Goal: Task Accomplishment & Management: Manage account settings

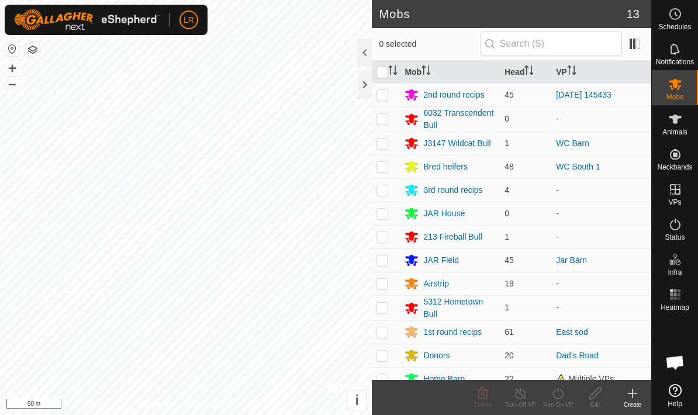
click at [384, 147] on p-checkbox at bounding box center [382, 143] width 12 height 9
checkbox input "true"
click at [564, 401] on div "Turn On VP" at bounding box center [557, 404] width 37 height 9
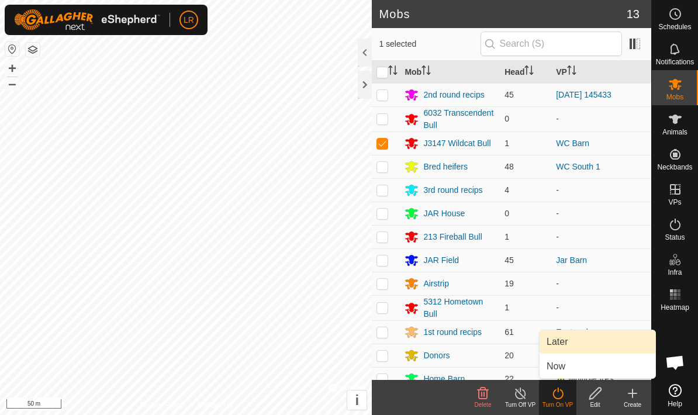
click at [566, 342] on link "Later" at bounding box center [598, 341] width 116 height 23
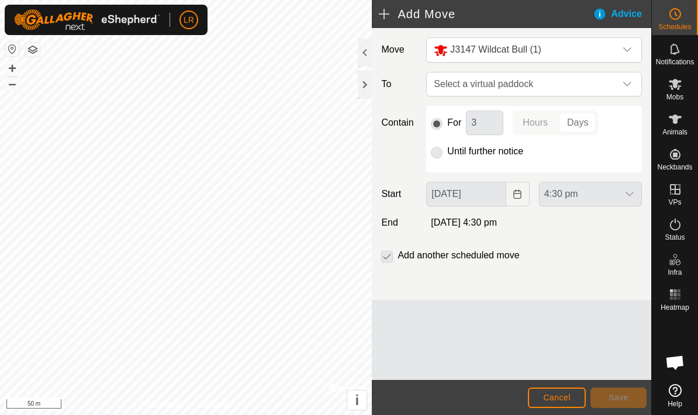
click at [544, 395] on span "Cancel" at bounding box center [556, 397] width 27 height 9
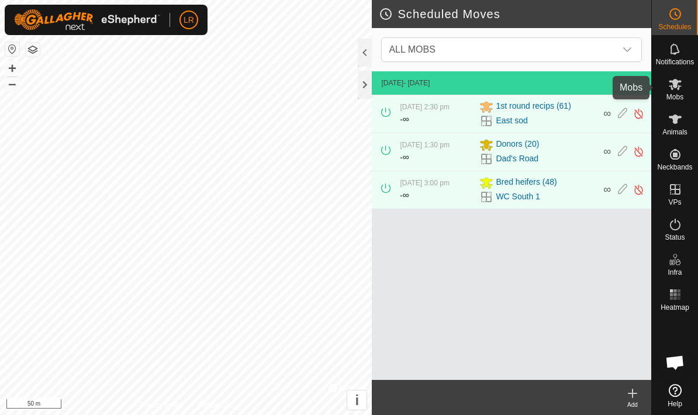
click at [676, 94] on span "Mobs" at bounding box center [674, 97] width 17 height 7
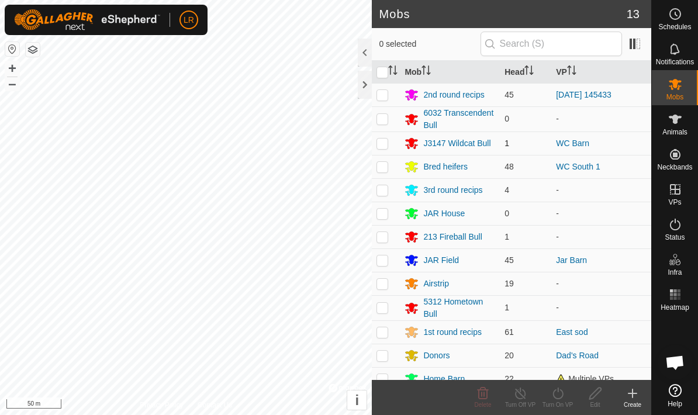
click at [381, 142] on p-checkbox at bounding box center [382, 143] width 12 height 9
checkbox input "true"
click at [554, 403] on div "Turn On VP" at bounding box center [557, 404] width 37 height 9
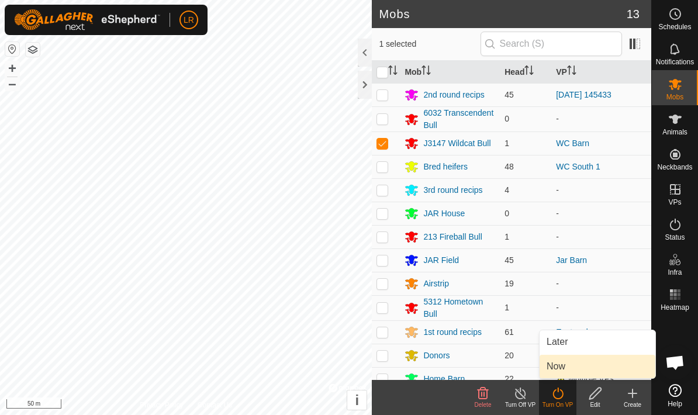
click at [564, 371] on link "Now" at bounding box center [598, 366] width 116 height 23
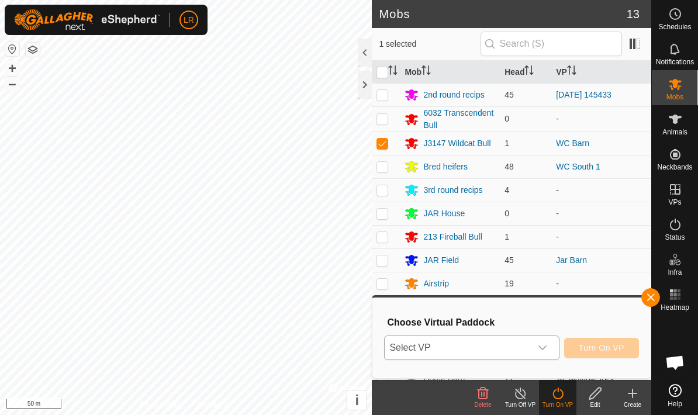
click at [538, 342] on div "dropdown trigger" at bounding box center [542, 347] width 23 height 23
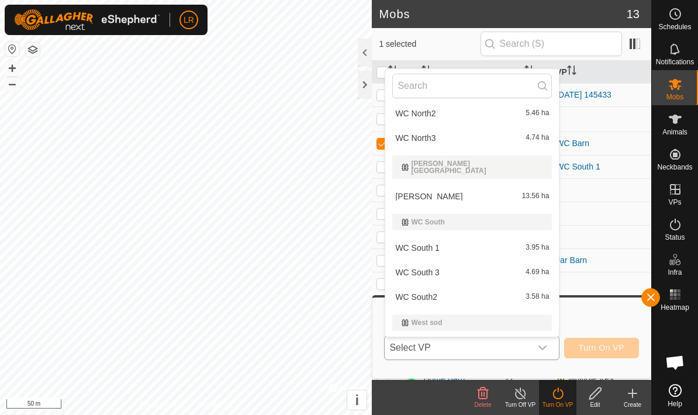
scroll to position [1285, 0]
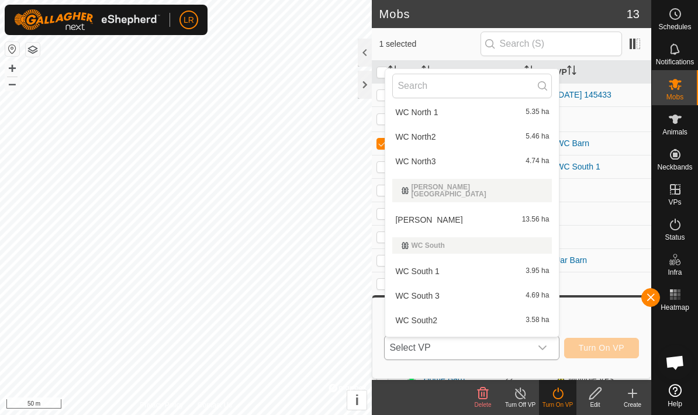
click at [468, 271] on li "WC South 1 3.95 ha" at bounding box center [472, 271] width 174 height 23
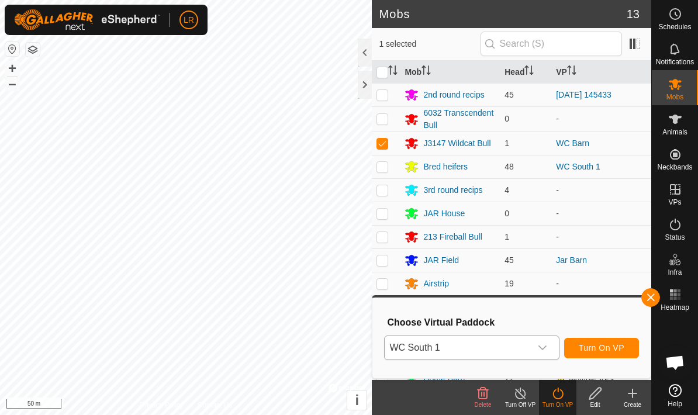
click at [588, 347] on span "Turn On VP" at bounding box center [602, 347] width 46 height 9
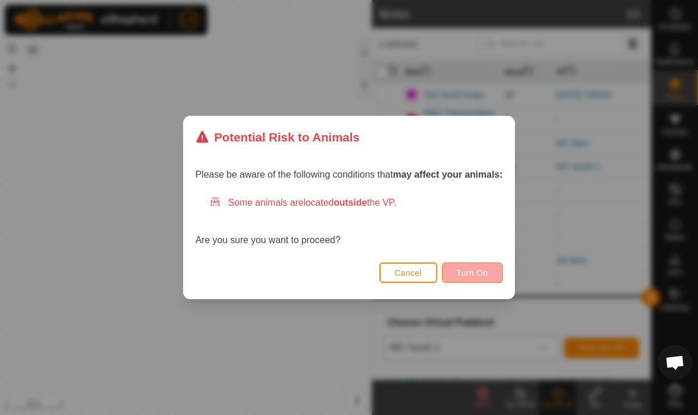
click at [481, 274] on span "Turn On" at bounding box center [473, 272] width 32 height 9
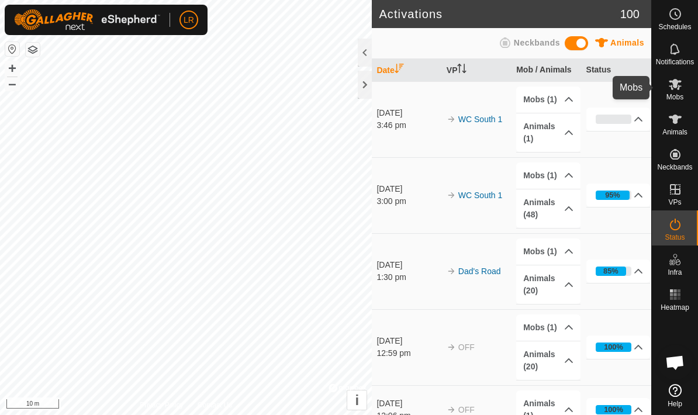
click at [672, 85] on icon at bounding box center [675, 84] width 13 height 11
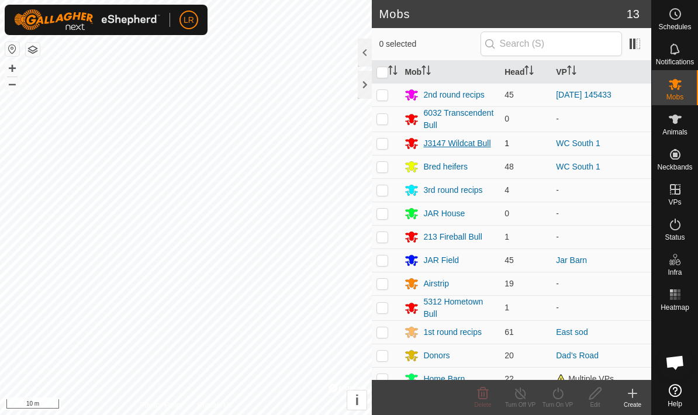
click at [438, 143] on div "J3147 Wildcat Bull" at bounding box center [456, 143] width 67 height 12
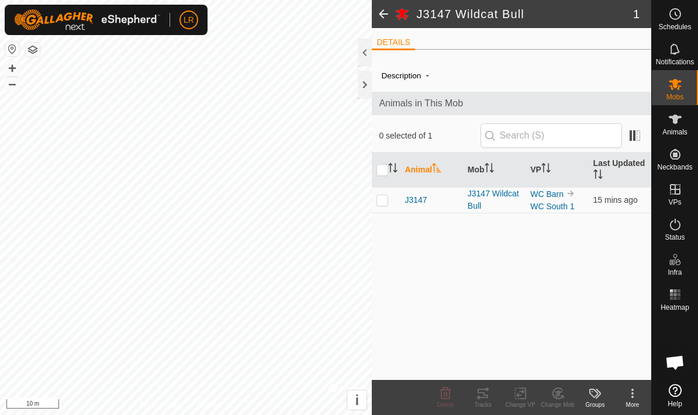
click at [382, 19] on span at bounding box center [383, 14] width 23 height 28
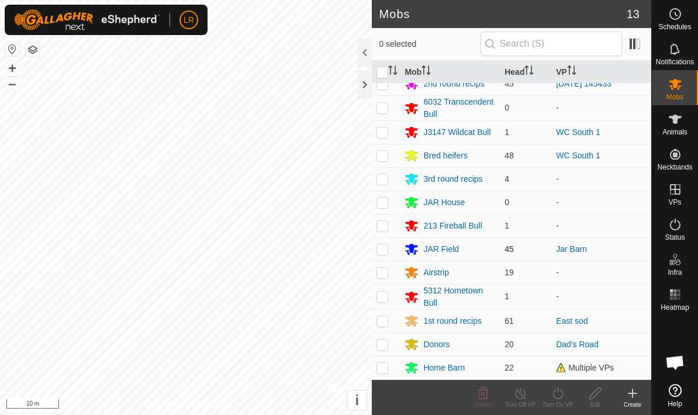
scroll to position [11, 0]
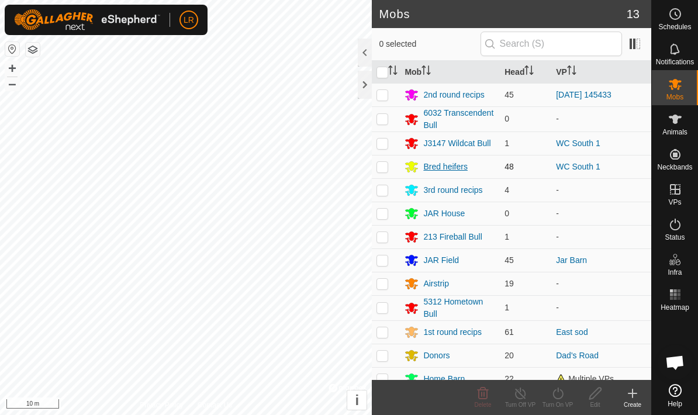
click at [439, 171] on div "Bred heifers" at bounding box center [445, 167] width 44 height 12
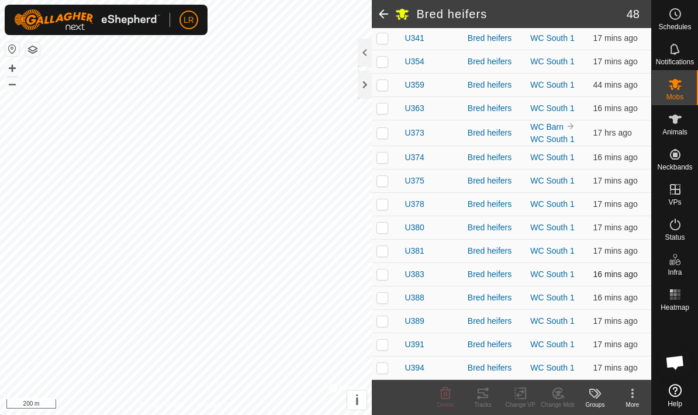
scroll to position [935, 0]
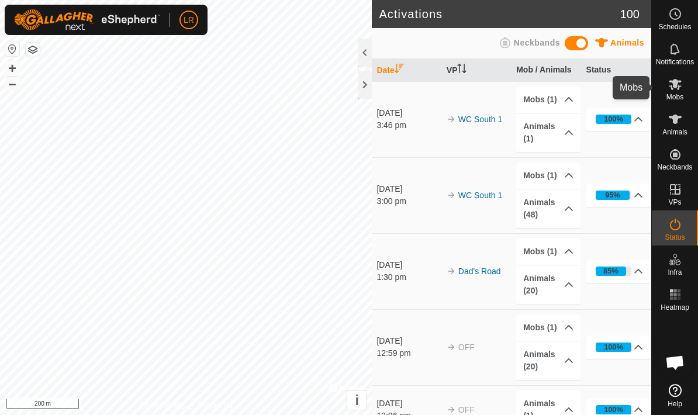
click at [679, 98] on span "Mobs" at bounding box center [674, 97] width 17 height 7
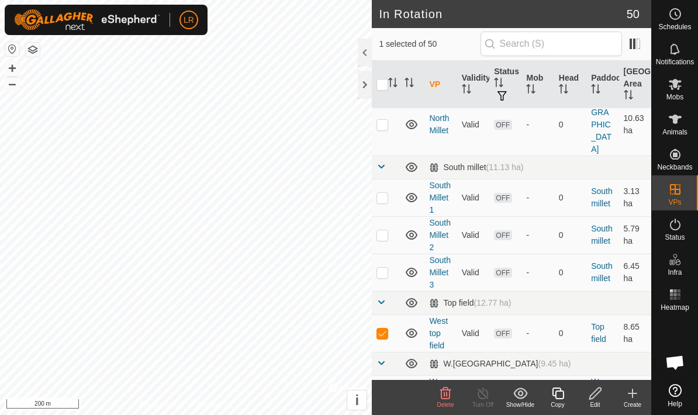
scroll to position [1314, 0]
click at [597, 398] on icon at bounding box center [595, 393] width 15 height 14
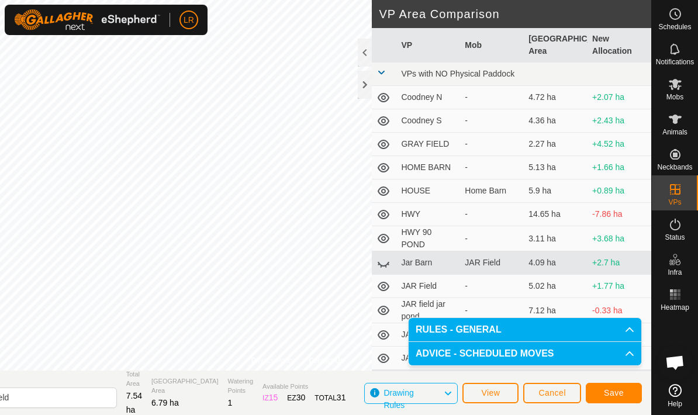
click at [609, 395] on span "Save" at bounding box center [614, 392] width 20 height 9
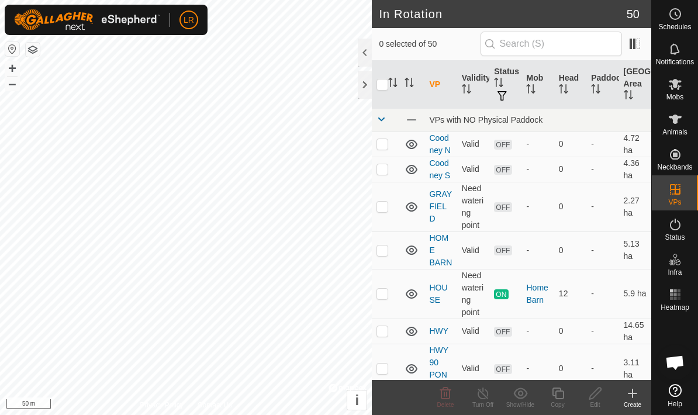
click at [631, 400] on div "Create" at bounding box center [632, 404] width 37 height 9
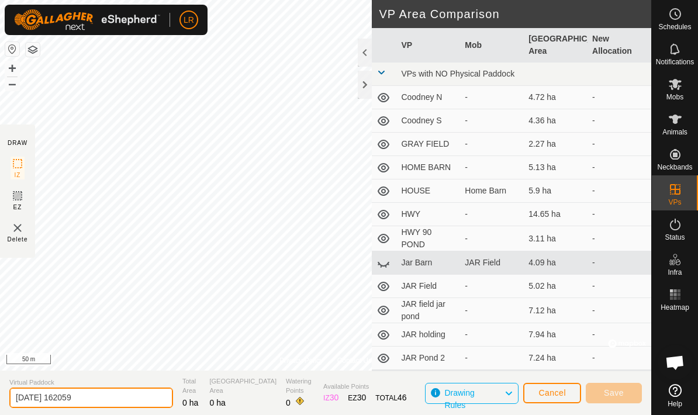
click at [108, 392] on input "[DATE] 162059" at bounding box center [91, 398] width 164 height 20
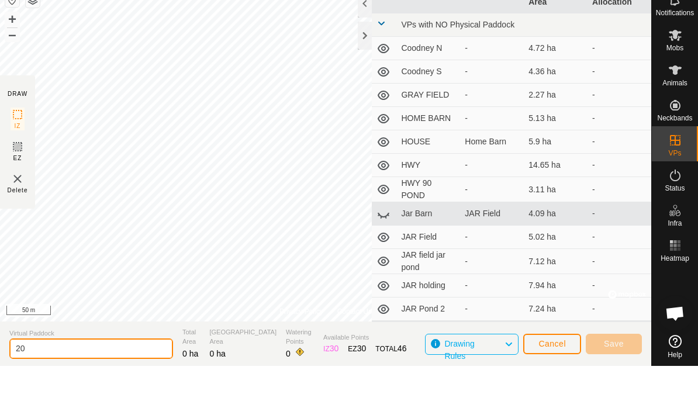
type input "2"
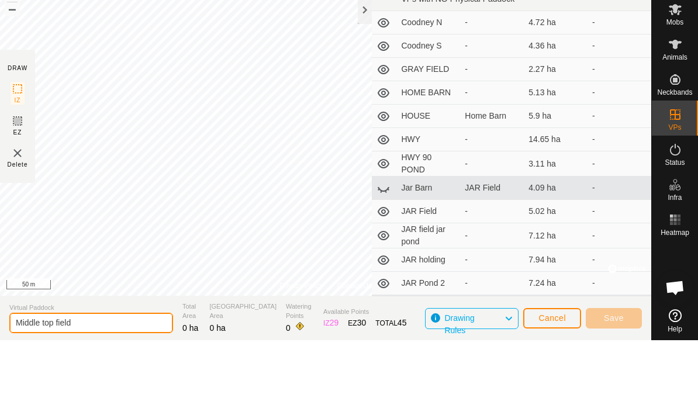
type input "Middle top field"
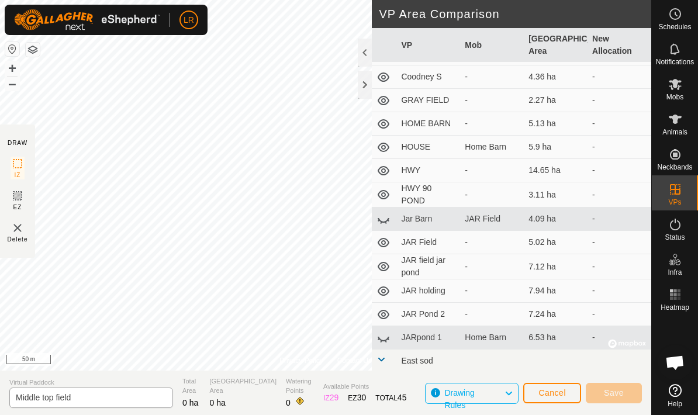
scroll to position [44, 0]
click at [505, 388] on icon at bounding box center [508, 393] width 9 height 15
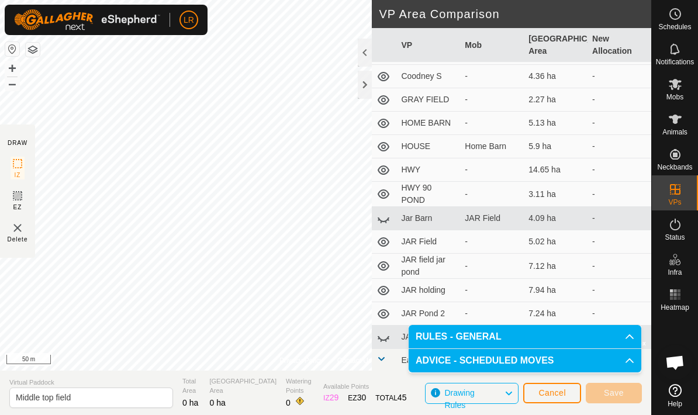
click at [548, 333] on p-accordion-header "RULES - GENERAL" at bounding box center [525, 336] width 233 height 23
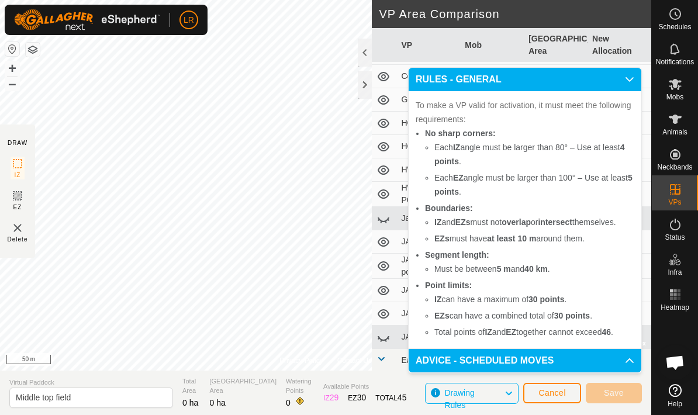
click at [620, 359] on p-accordion-header "ADVICE - SCHEDULED MOVES" at bounding box center [525, 360] width 233 height 23
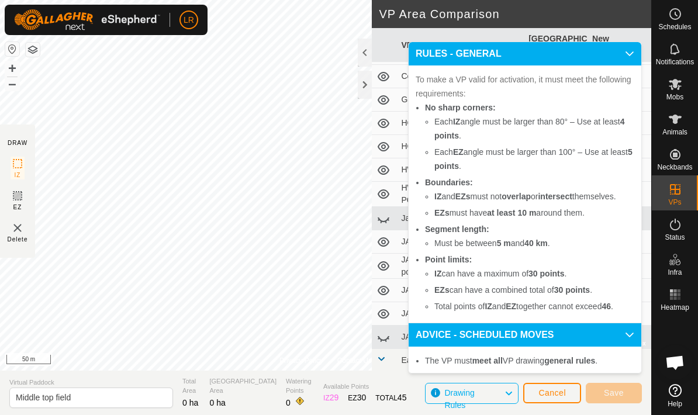
click at [597, 323] on p-accordion-header "ADVICE - SCHEDULED MOVES" at bounding box center [525, 334] width 233 height 23
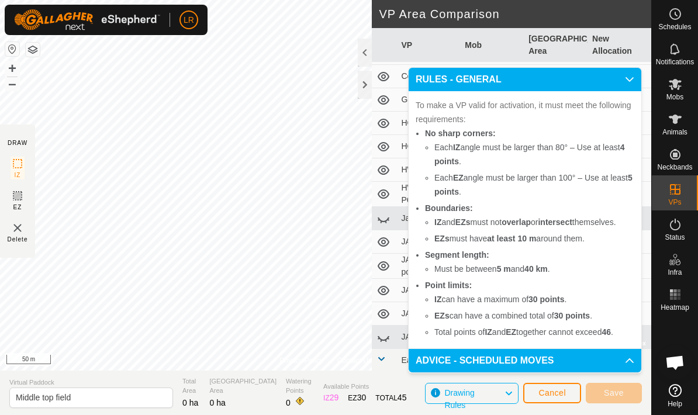
click at [617, 82] on p-accordion-header "RULES - GENERAL" at bounding box center [525, 79] width 233 height 23
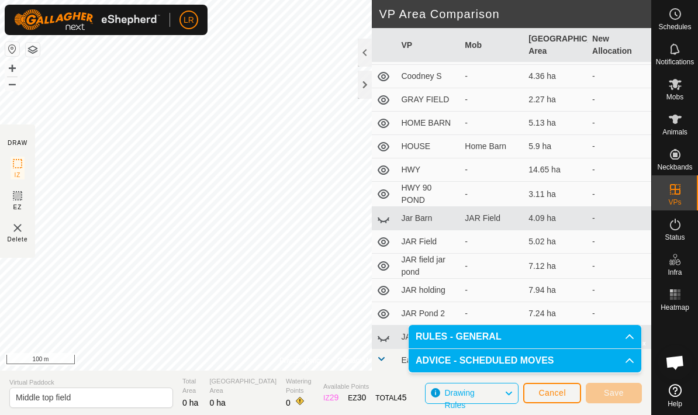
click at [565, 393] on span "Cancel" at bounding box center [551, 392] width 27 height 9
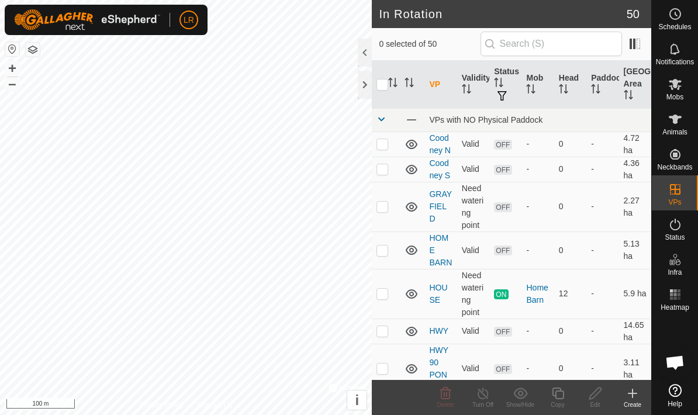
click at [638, 383] on div "Create" at bounding box center [632, 397] width 37 height 35
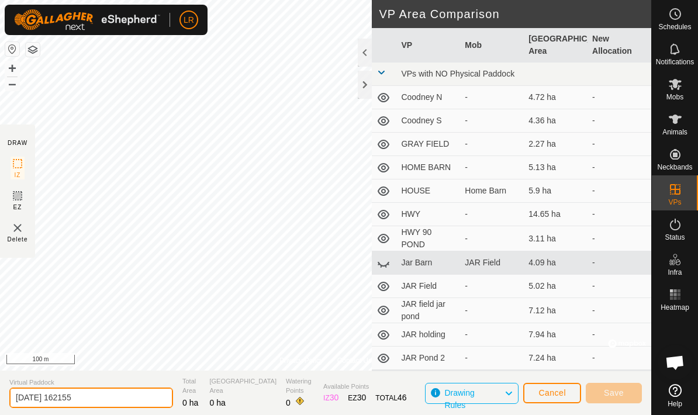
click at [108, 399] on input "[DATE] 162155" at bounding box center [91, 398] width 164 height 20
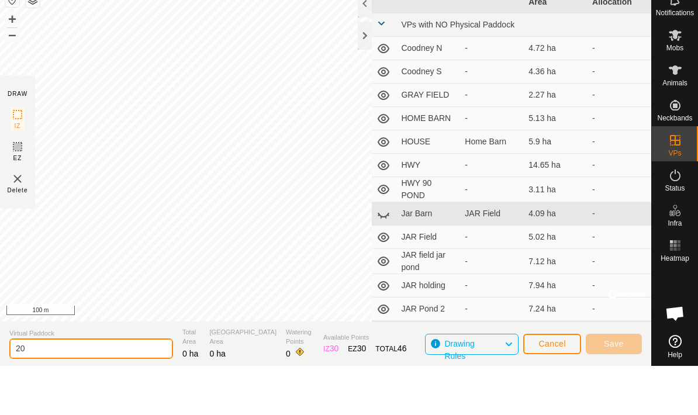
type input "2"
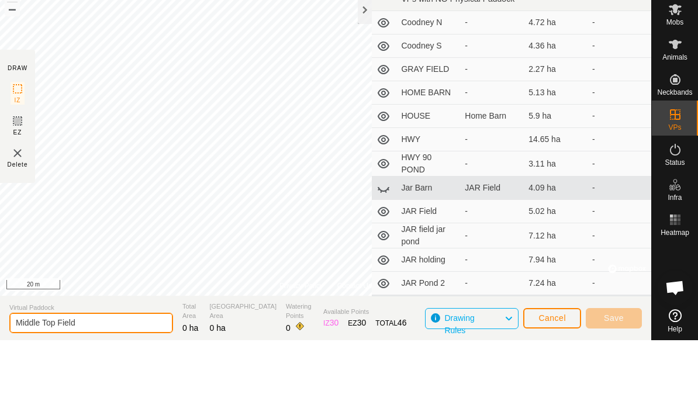
type input "Middle Top Field"
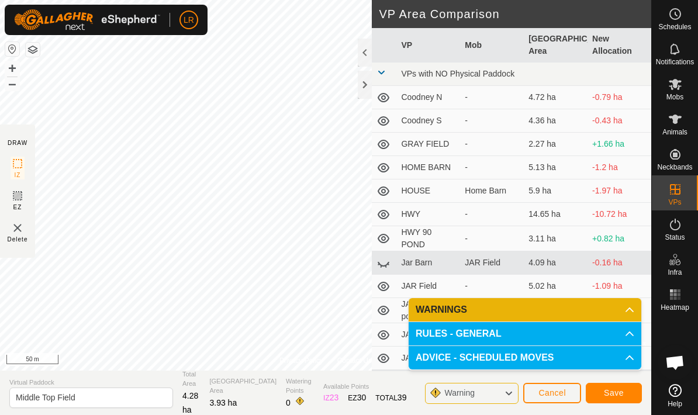
click at [604, 310] on p-accordion-header "WARNINGS" at bounding box center [525, 309] width 233 height 23
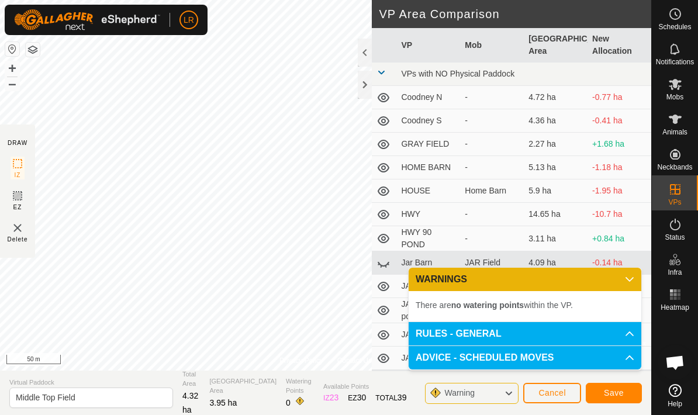
click at [614, 397] on span "Save" at bounding box center [614, 392] width 20 height 9
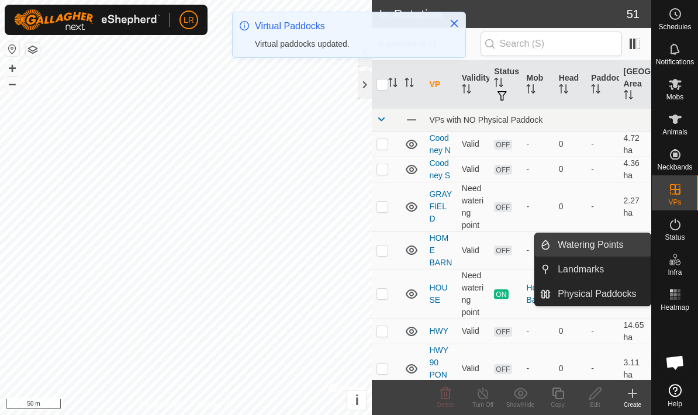
click at [629, 246] on link "Watering Points" at bounding box center [601, 244] width 100 height 23
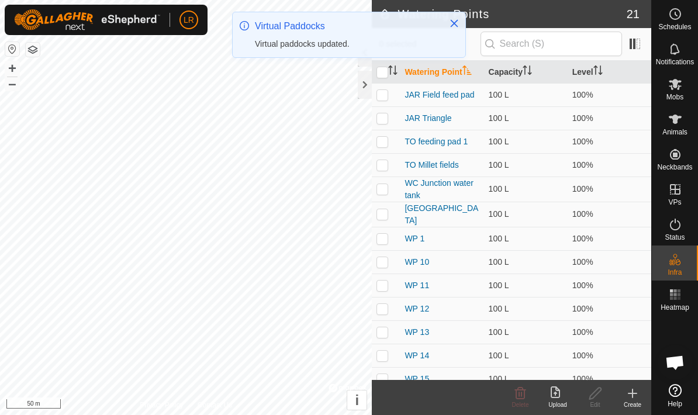
click at [629, 395] on icon at bounding box center [633, 393] width 14 height 14
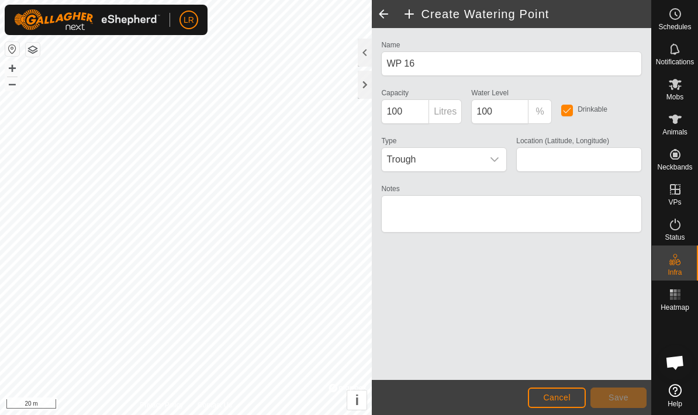
type input "30.424241, -88.334729"
click at [627, 401] on span "Save" at bounding box center [619, 397] width 20 height 9
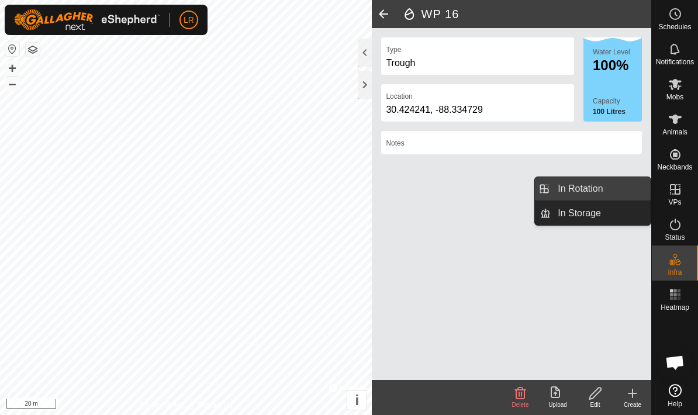
click at [630, 196] on link "In Rotation" at bounding box center [601, 188] width 100 height 23
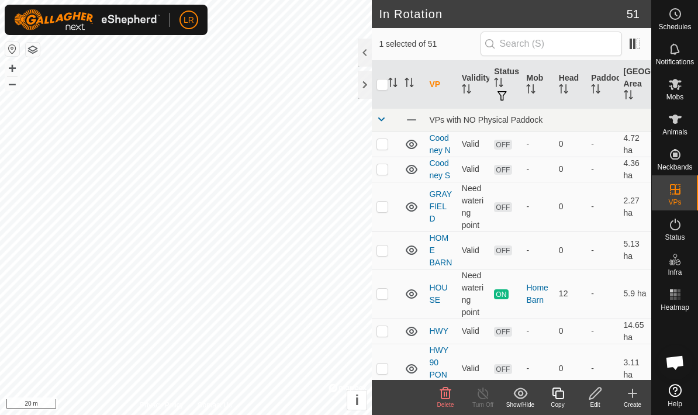
click at [633, 397] on icon at bounding box center [633, 393] width 0 height 8
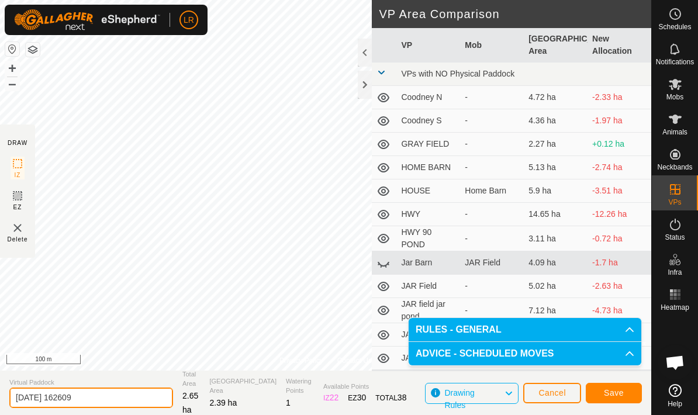
click at [101, 394] on input "[DATE] 162609" at bounding box center [91, 398] width 164 height 20
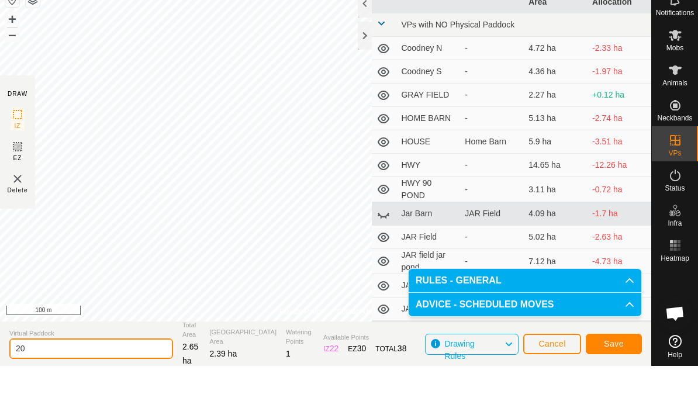
type input "2"
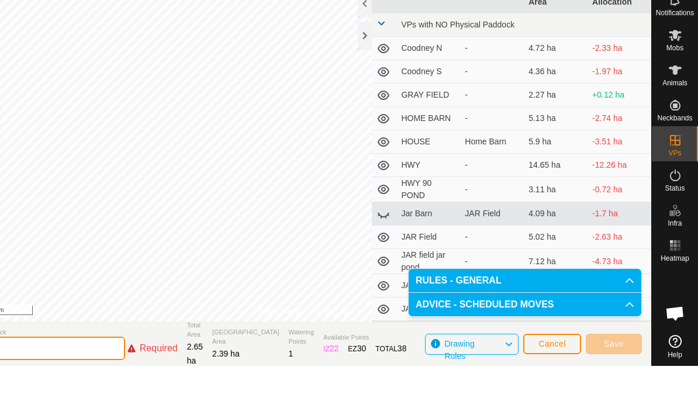
scroll to position [1, 0]
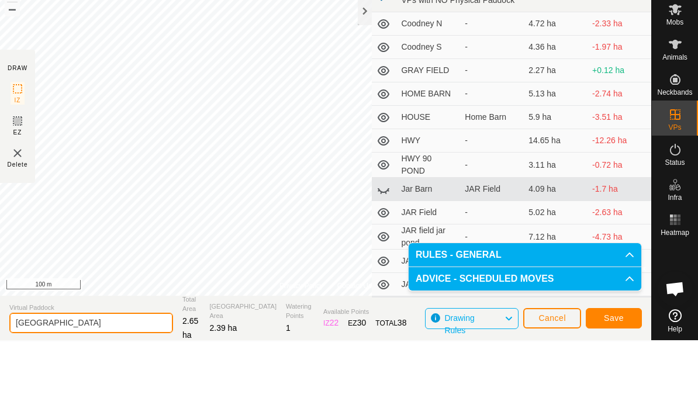
type input "[GEOGRAPHIC_DATA]"
click at [616, 387] on span "Save" at bounding box center [614, 391] width 20 height 9
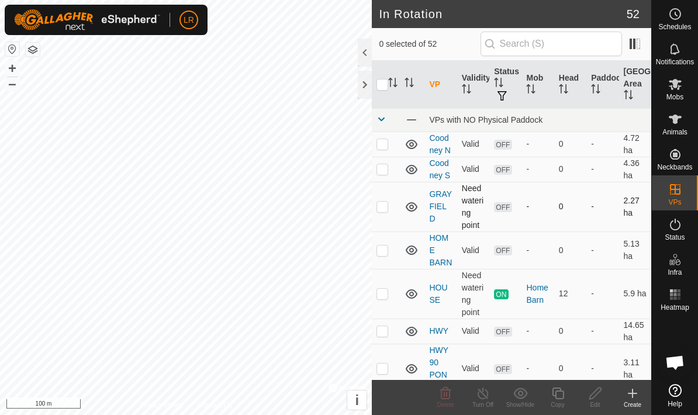
checkbox input "true"
click at [682, 81] on es-mob-svg-icon at bounding box center [675, 84] width 21 height 19
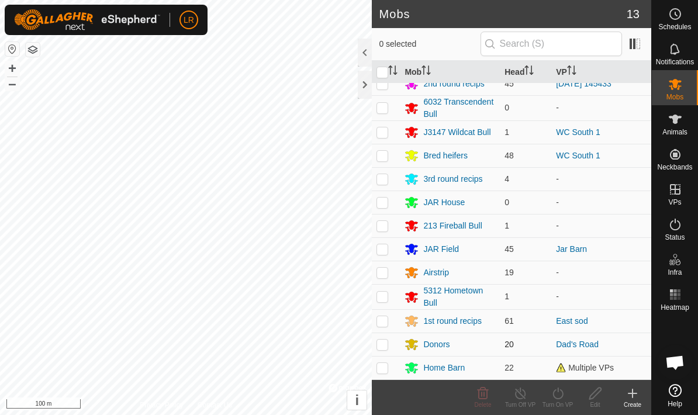
scroll to position [11, 0]
click at [381, 322] on p-checkbox at bounding box center [382, 320] width 12 height 9
checkbox input "true"
click at [557, 400] on div "Turn On VP" at bounding box center [557, 404] width 37 height 9
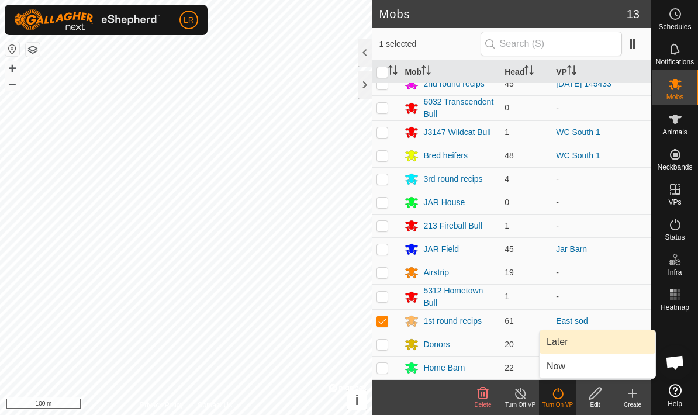
click at [554, 341] on link "Later" at bounding box center [598, 341] width 116 height 23
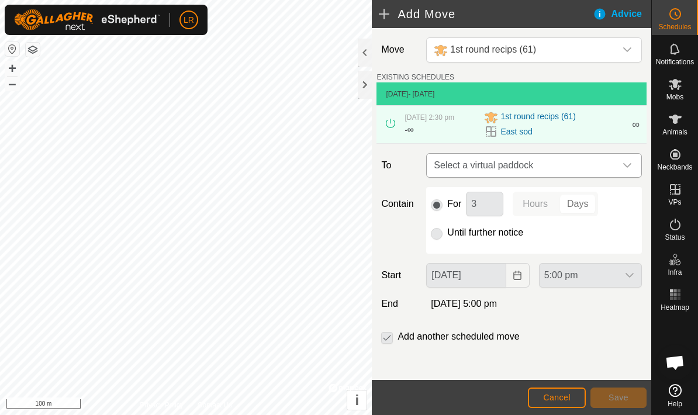
click at [502, 174] on span "Select a virtual paddock" at bounding box center [522, 165] width 186 height 23
click at [412, 201] on div "Contain For 3 Hours Days Until further notice" at bounding box center [511, 220] width 270 height 67
click at [613, 137] on div "East sod" at bounding box center [554, 132] width 141 height 14
click at [634, 129] on span "∞" at bounding box center [636, 125] width 8 height 12
click at [389, 128] on icon at bounding box center [390, 123] width 9 height 9
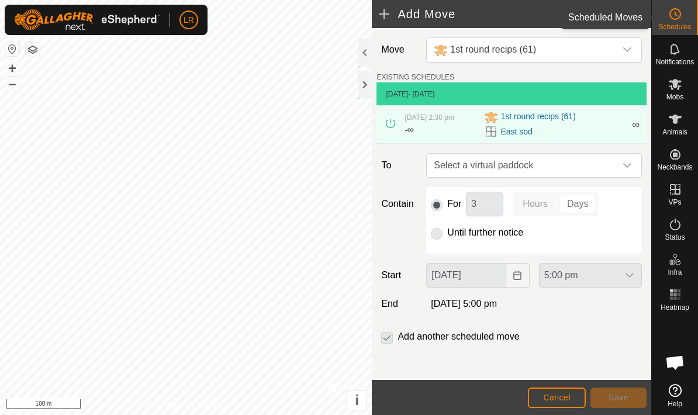
click at [675, 16] on icon at bounding box center [675, 14] width 14 height 14
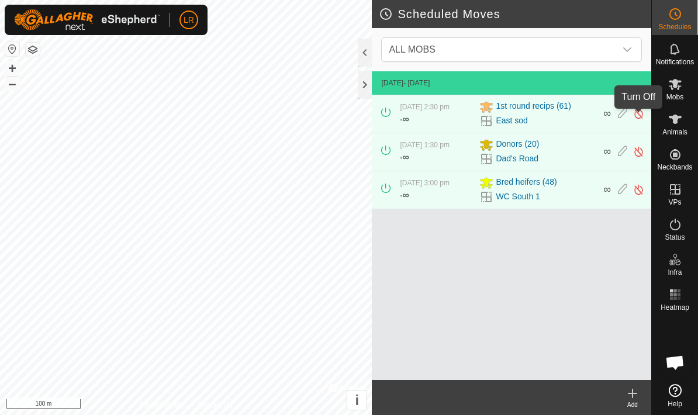
click at [640, 120] on img at bounding box center [638, 114] width 11 height 12
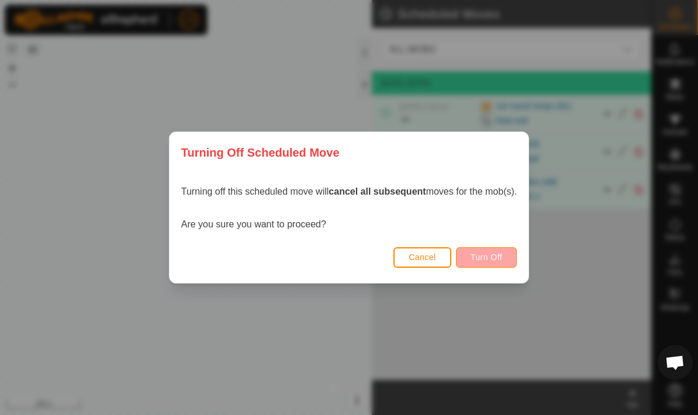
click at [489, 258] on span "Turn Off" at bounding box center [487, 257] width 32 height 9
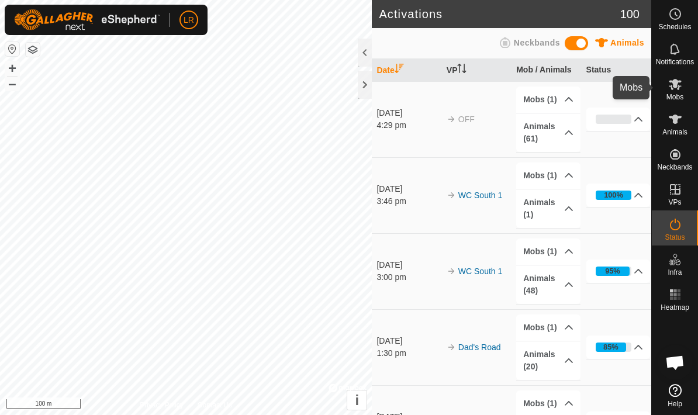
click at [674, 94] on span "Mobs" at bounding box center [674, 97] width 17 height 7
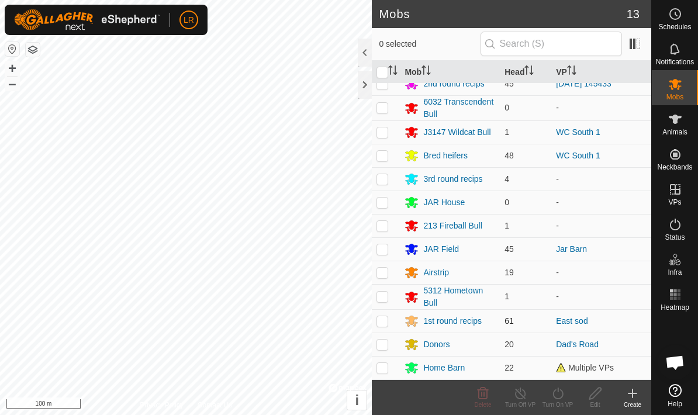
scroll to position [11, 0]
click at [382, 324] on p-checkbox at bounding box center [382, 320] width 12 height 9
checkbox input "true"
click at [555, 401] on div "Turn On VP" at bounding box center [557, 404] width 37 height 9
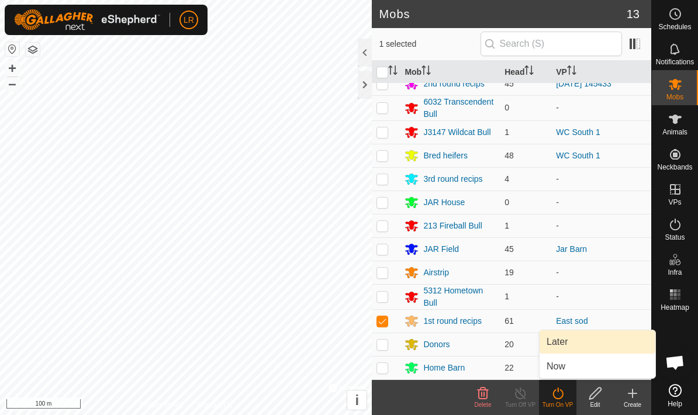
click at [559, 341] on link "Later" at bounding box center [598, 341] width 116 height 23
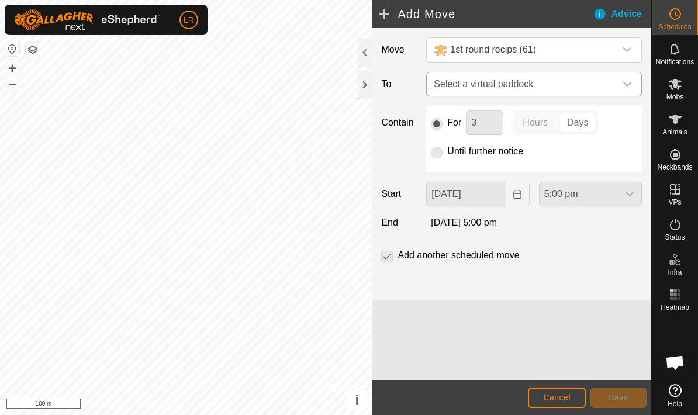
click at [513, 96] on p-select "Select a virtual paddock" at bounding box center [534, 84] width 216 height 25
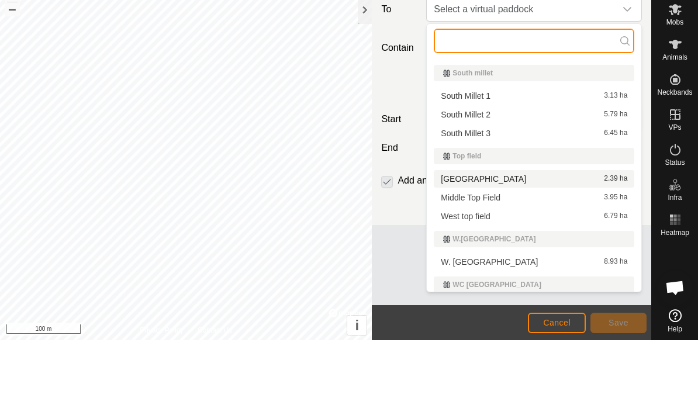
scroll to position [758, 0]
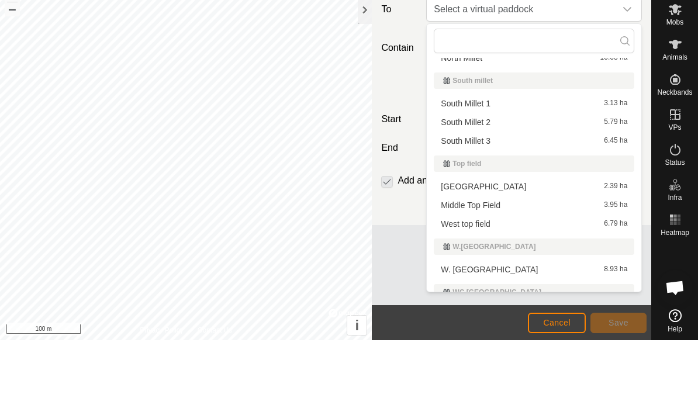
click at [475, 290] on li "West top field 6.79 ha" at bounding box center [534, 299] width 201 height 18
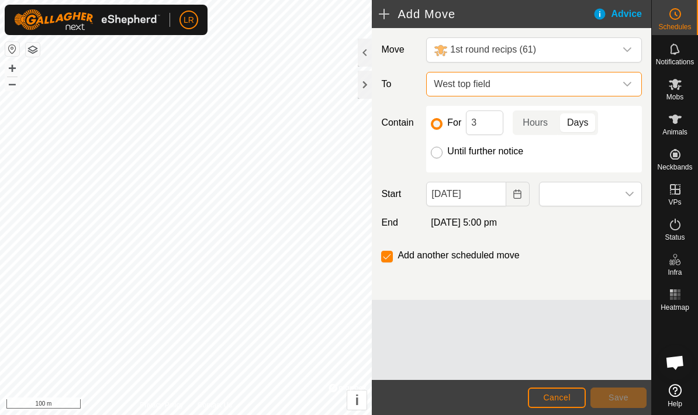
click at [440, 155] on input "Until further notice" at bounding box center [437, 153] width 12 height 12
radio input "true"
checkbox input "false"
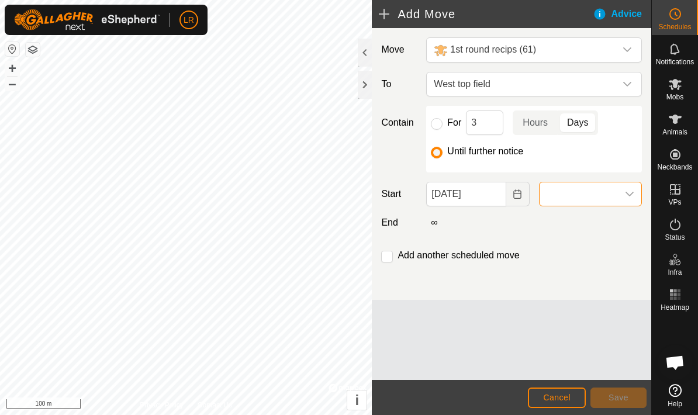
click at [588, 198] on span at bounding box center [579, 193] width 78 height 23
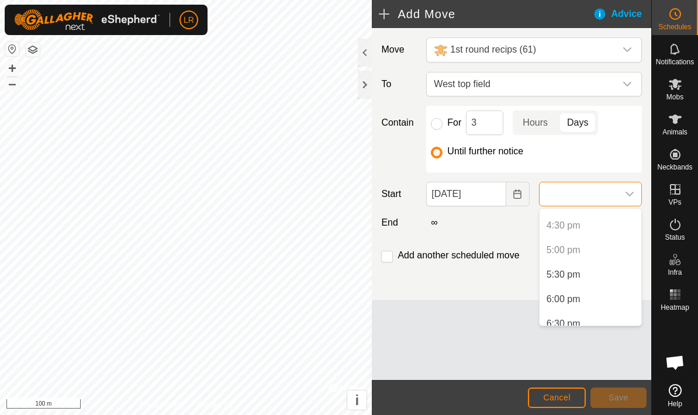
scroll to position [804, 0]
click at [567, 300] on li "6:00 pm" at bounding box center [591, 299] width 102 height 23
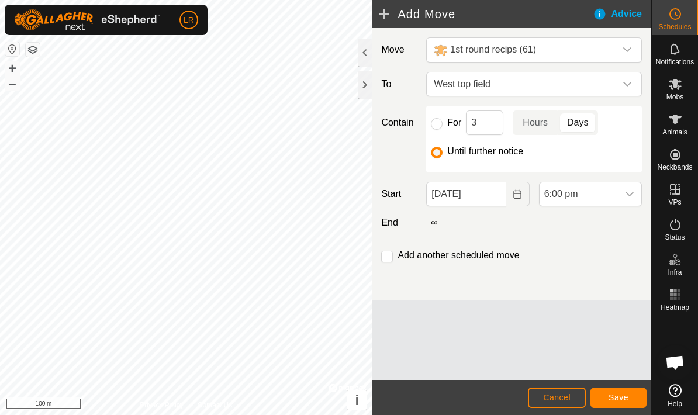
click at [630, 396] on button "Save" at bounding box center [618, 398] width 56 height 20
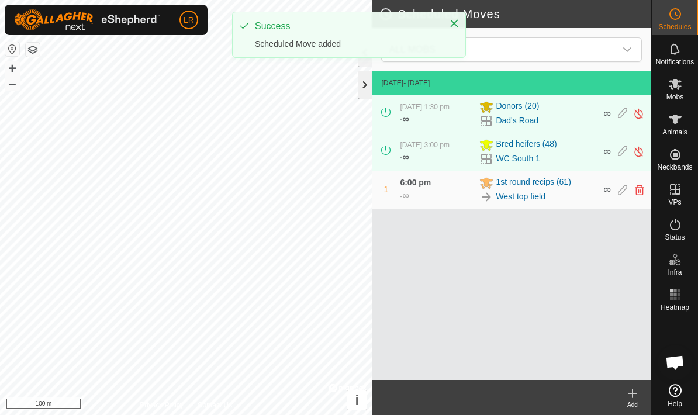
click at [364, 88] on div at bounding box center [365, 85] width 14 height 28
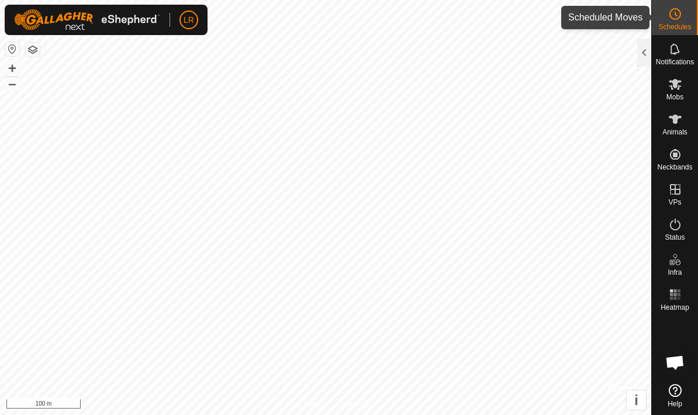
click at [677, 12] on icon at bounding box center [675, 14] width 14 height 14
click at [642, 62] on div at bounding box center [644, 53] width 14 height 28
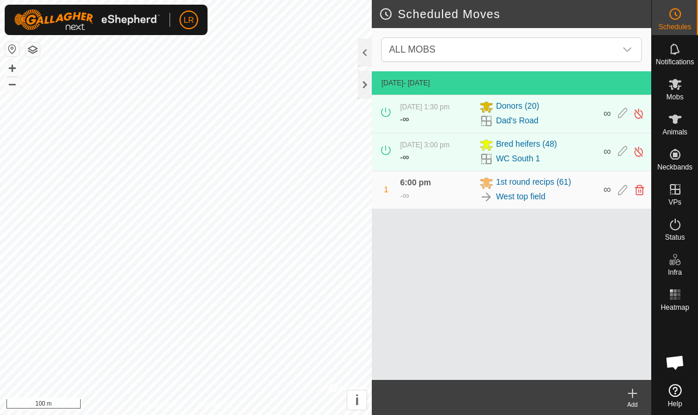
click at [375, 175] on div "Scheduled Moves ALL MOBS [DATE] - [DATE] [DATE] 1:30 pm - ∞ Donors (20) Dad's R…" at bounding box center [325, 207] width 651 height 415
click at [365, 88] on div at bounding box center [365, 85] width 14 height 28
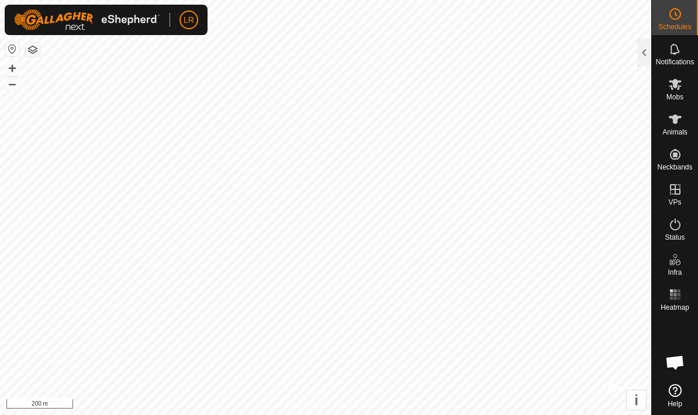
click at [645, 67] on div "Scheduled Moves ALL MOBS [DATE] - [DATE] [DATE] 1:30 pm - ∞ Donors (20) Dad's R…" at bounding box center [325, 207] width 651 height 415
click at [517, 0] on html "LR Schedules Notifications Mobs Animals Neckbands VPs Status Infra Heatmap Help…" at bounding box center [349, 207] width 698 height 415
